Goal: Find specific page/section: Find specific page/section

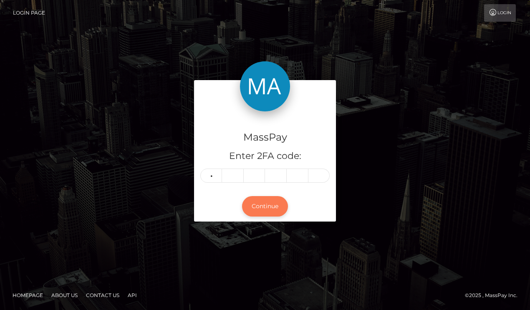
type input "5"
type input "9"
type input "1"
type input "7"
type input "5"
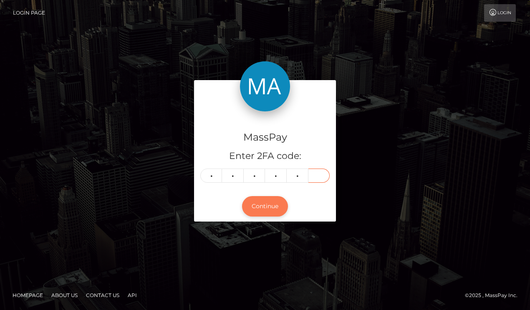
type input "0"
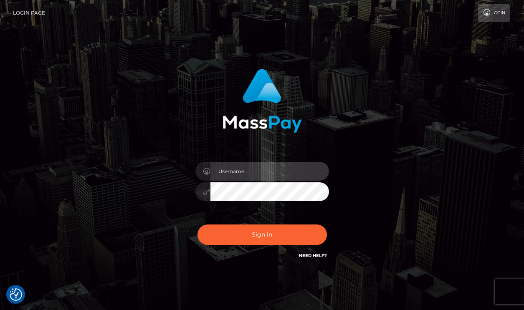
type input "vlad"
click at [253, 249] on div "Sign in Need Help?" at bounding box center [262, 237] width 146 height 37
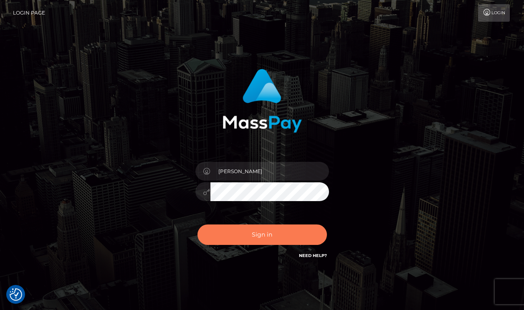
click at [253, 240] on button "Sign in" at bounding box center [261, 234] width 129 height 20
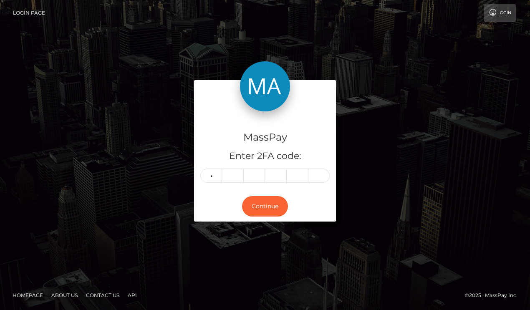
type input "5"
type input "9"
type input "1"
type input "7"
type input "5"
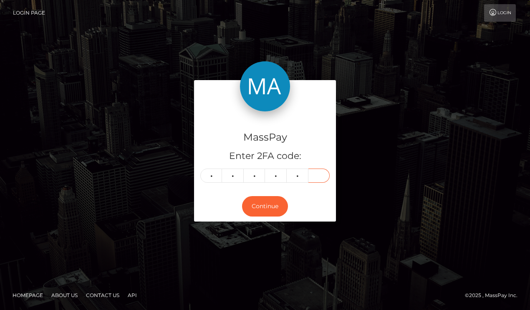
type input "0"
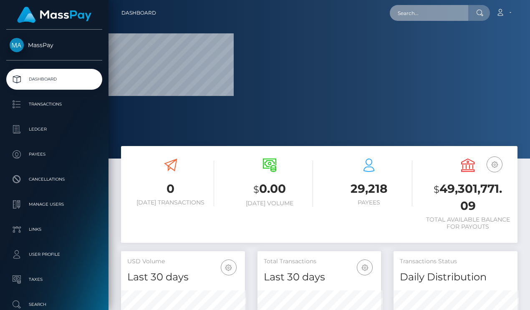
click at [420, 8] on input "text" at bounding box center [429, 13] width 78 height 16
paste input "a4a80d14-a2e9-11f0-bd75-060e06e9f077"
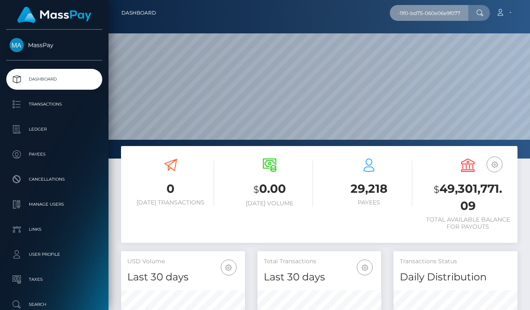
scroll to position [148, 123]
type input "a4a80d14-a2e9-11f0-bd75-060e06e9f077"
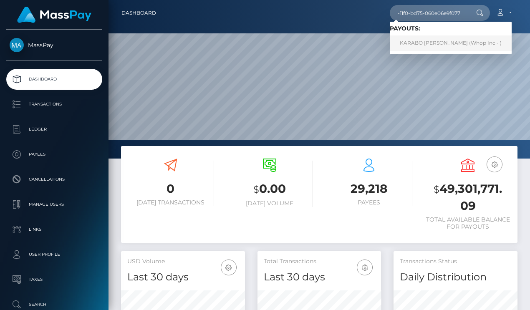
scroll to position [0, 0]
click at [449, 40] on link "KARABO JOSEPH SHIRINETA (Whop Inc - )" at bounding box center [451, 42] width 122 height 15
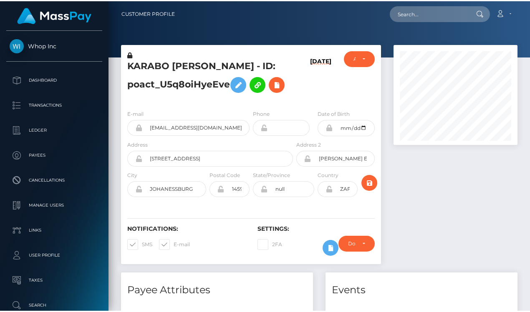
scroll to position [100, 123]
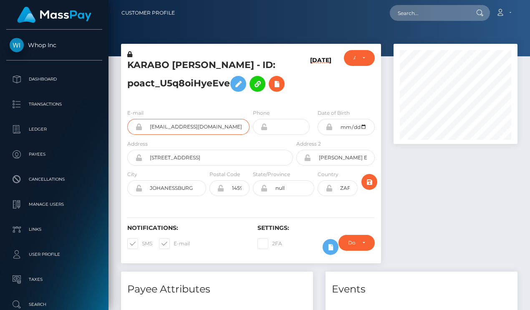
drag, startPoint x: 211, startPoint y: 127, endPoint x: 119, endPoint y: 126, distance: 91.8
click at [119, 126] on div "KARABO JOSEPH SHIRINETA - ID: poact_U5q8oiHyeEve 10/06/25" at bounding box center [251, 158] width 272 height 228
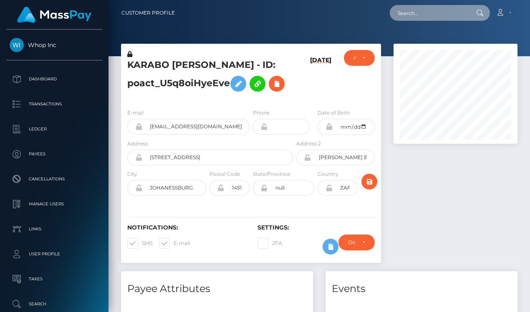
click at [415, 15] on input "text" at bounding box center [429, 13] width 78 height 16
paste input "a4fb-11f0-bd75-060e06e9f077"
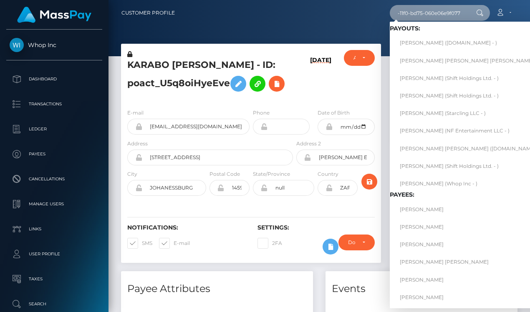
type input "a4fb-11f0-bd75-060e06e9f077"
click at [453, 181] on link "OUSSAMA MAHMOUDI (Whop Inc - )" at bounding box center [538, 183] width 297 height 15
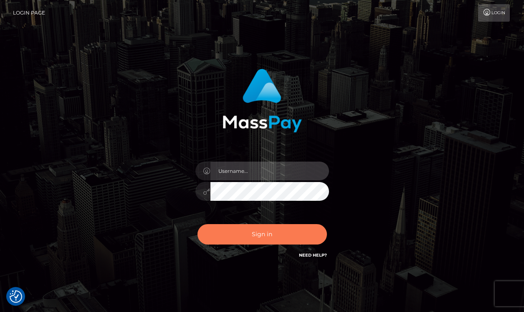
type input "[PERSON_NAME]"
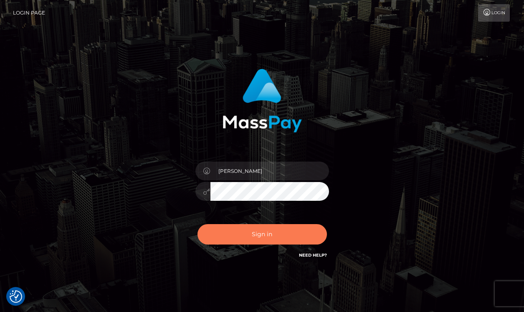
click at [264, 239] on button "Sign in" at bounding box center [261, 234] width 129 height 20
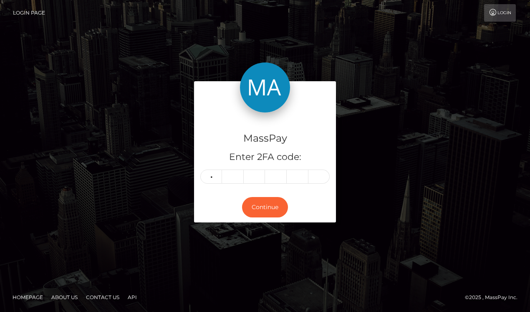
type input "7"
type input "3"
type input "5"
type input "1"
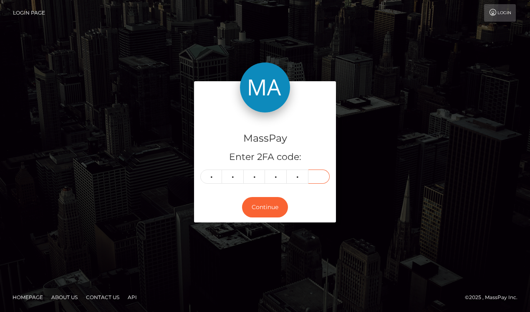
type input "3"
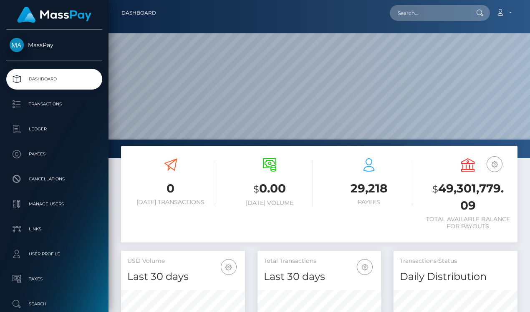
scroll to position [148, 123]
click at [426, 13] on input "text" at bounding box center [429, 13] width 78 height 16
paste input "a4fb-11f0-bd75-060e06e9f077"
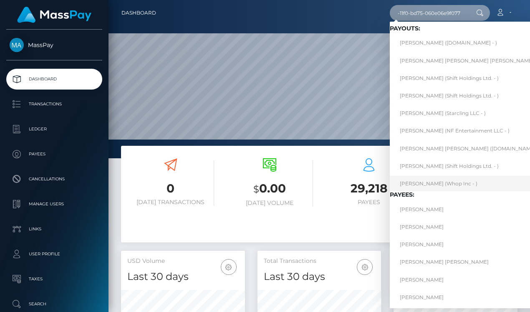
type input "a4fb-11f0-bd75-060e06e9f077"
click at [434, 180] on link "OUSSAMA MAHMOUDI (Whop Inc - )" at bounding box center [538, 183] width 297 height 15
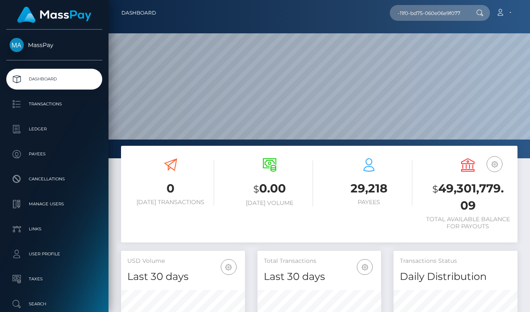
scroll to position [0, 0]
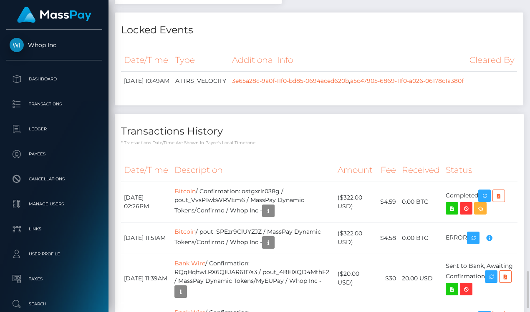
scroll to position [1555, 0]
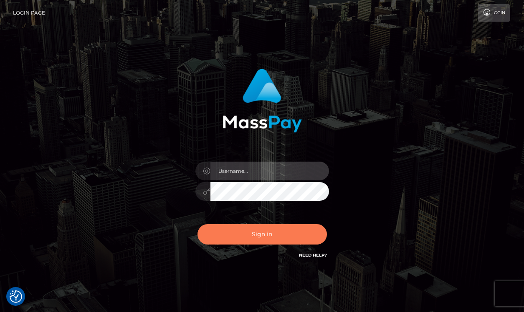
type input "[PERSON_NAME]"
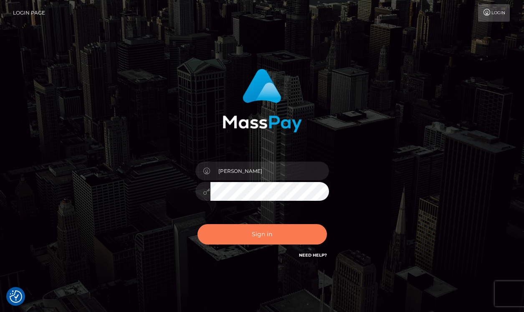
click at [270, 235] on button "Sign in" at bounding box center [261, 234] width 129 height 20
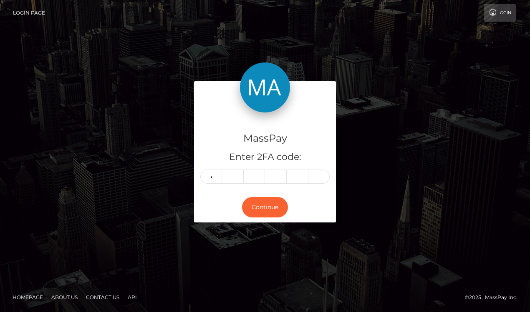
type input "4"
type input "3"
type input "5"
type input "6"
type input "1"
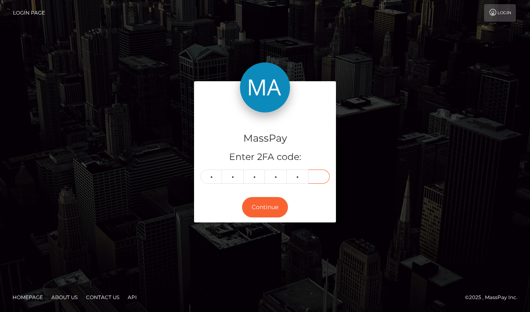
type input "0"
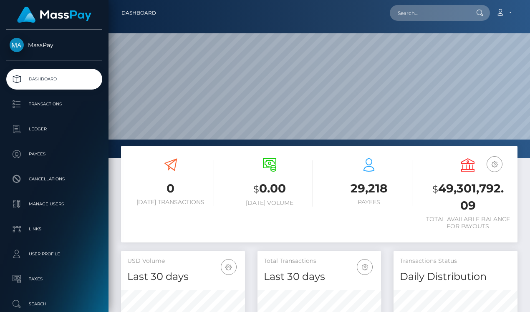
scroll to position [148, 123]
click at [433, 20] on input "text" at bounding box center [429, 13] width 78 height 16
paste input "a4fb-11f0-bd75-060e06e9f077"
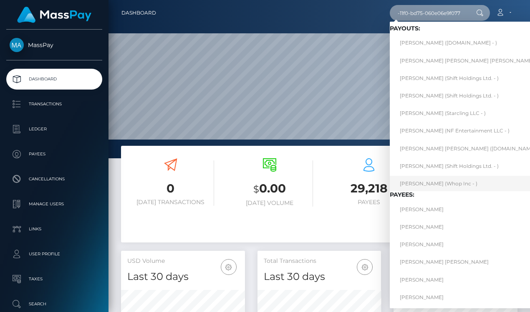
type input "a4fb-11f0-bd75-060e06e9f077"
click at [456, 182] on link "[PERSON_NAME] (Whop Inc - )" at bounding box center [538, 183] width 297 height 15
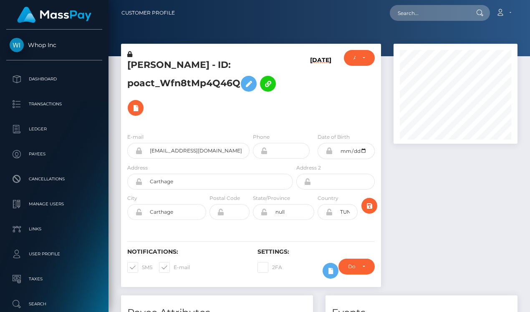
scroll to position [100, 123]
drag, startPoint x: 241, startPoint y: 87, endPoint x: 127, endPoint y: 68, distance: 115.1
click at [127, 68] on h5 "OUSSAMA MAHMOUDI - ID: poact_Wfn8tMp4Q46Q" at bounding box center [207, 89] width 161 height 61
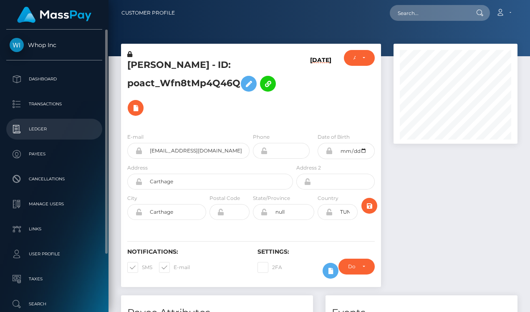
copy h5 "OUSSAMA MAHMOUDI - ID: poact_Wfn8tMp4Q46Q"
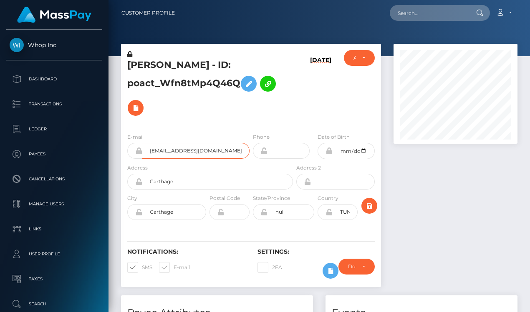
click at [198, 149] on input "moonlighttaleschannel+59dfcd092f@gmail.com" at bounding box center [195, 151] width 107 height 16
